Goal: Find contact information: Find contact information

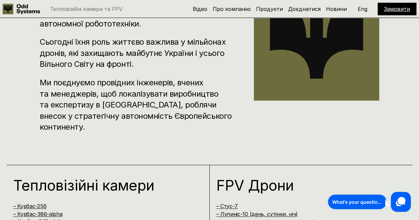
scroll to position [293, 0]
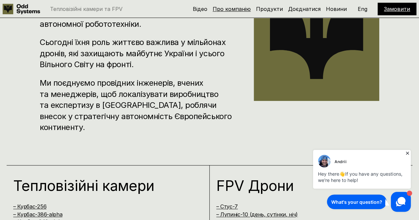
click at [240, 8] on link "Про компанію" at bounding box center [231, 9] width 38 height 7
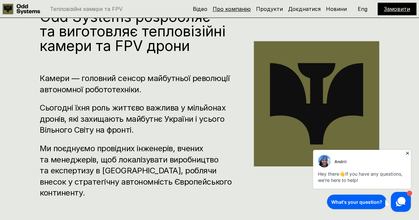
scroll to position [225, 0]
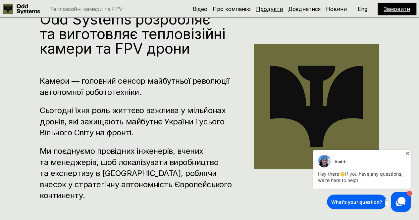
click at [279, 7] on link "Продукти" at bounding box center [269, 9] width 27 height 7
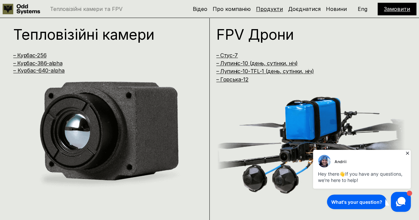
scroll to position [445, 0]
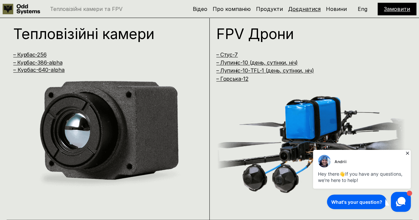
click at [315, 6] on link "Доєднатися" at bounding box center [304, 9] width 32 height 7
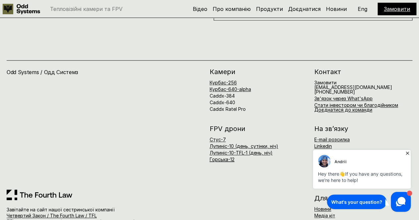
scroll to position [2764, 0]
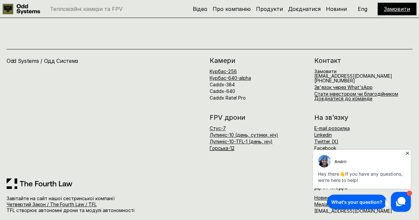
click at [407, 151] on icon at bounding box center [407, 153] width 7 height 7
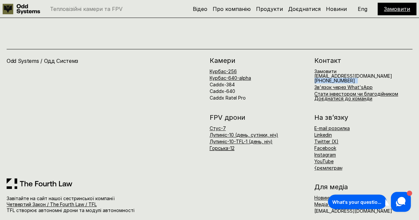
drag, startPoint x: 354, startPoint y: 74, endPoint x: 313, endPoint y: 75, distance: 41.0
click at [313, 75] on div "[PERSON_NAME]-256 Курбас-640-alpha Caddx-384 Caddx-640 Caddx Ratel Pro Контакт …" at bounding box center [311, 79] width 203 height 44
copy h6 "[PHONE_NUMBER]"
drag, startPoint x: 366, startPoint y: 69, endPoint x: 312, endPoint y: 69, distance: 54.6
click at [312, 69] on div "[PERSON_NAME]-256 Курбас-640-alpha Caddx-384 Caddx-640 Caddx Ratel Pro Контакт …" at bounding box center [311, 79] width 203 height 44
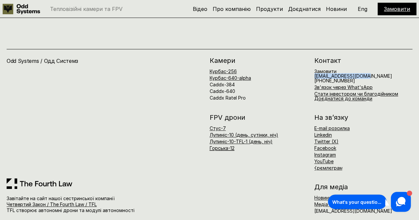
copy h6 "[EMAIL_ADDRESS][DOMAIN_NAME]"
